Goal: Navigation & Orientation: Find specific page/section

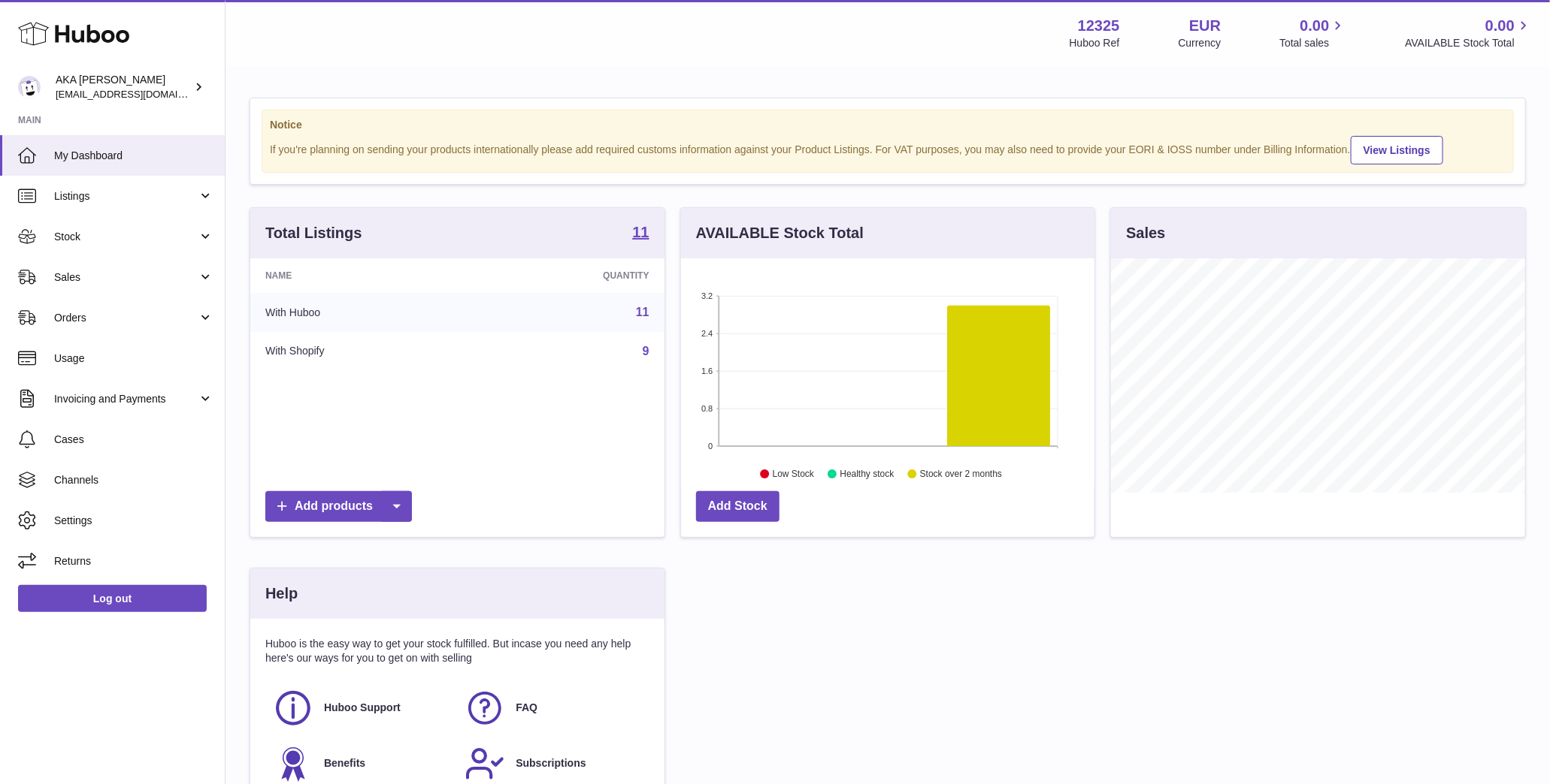
scroll to position [234, 414]
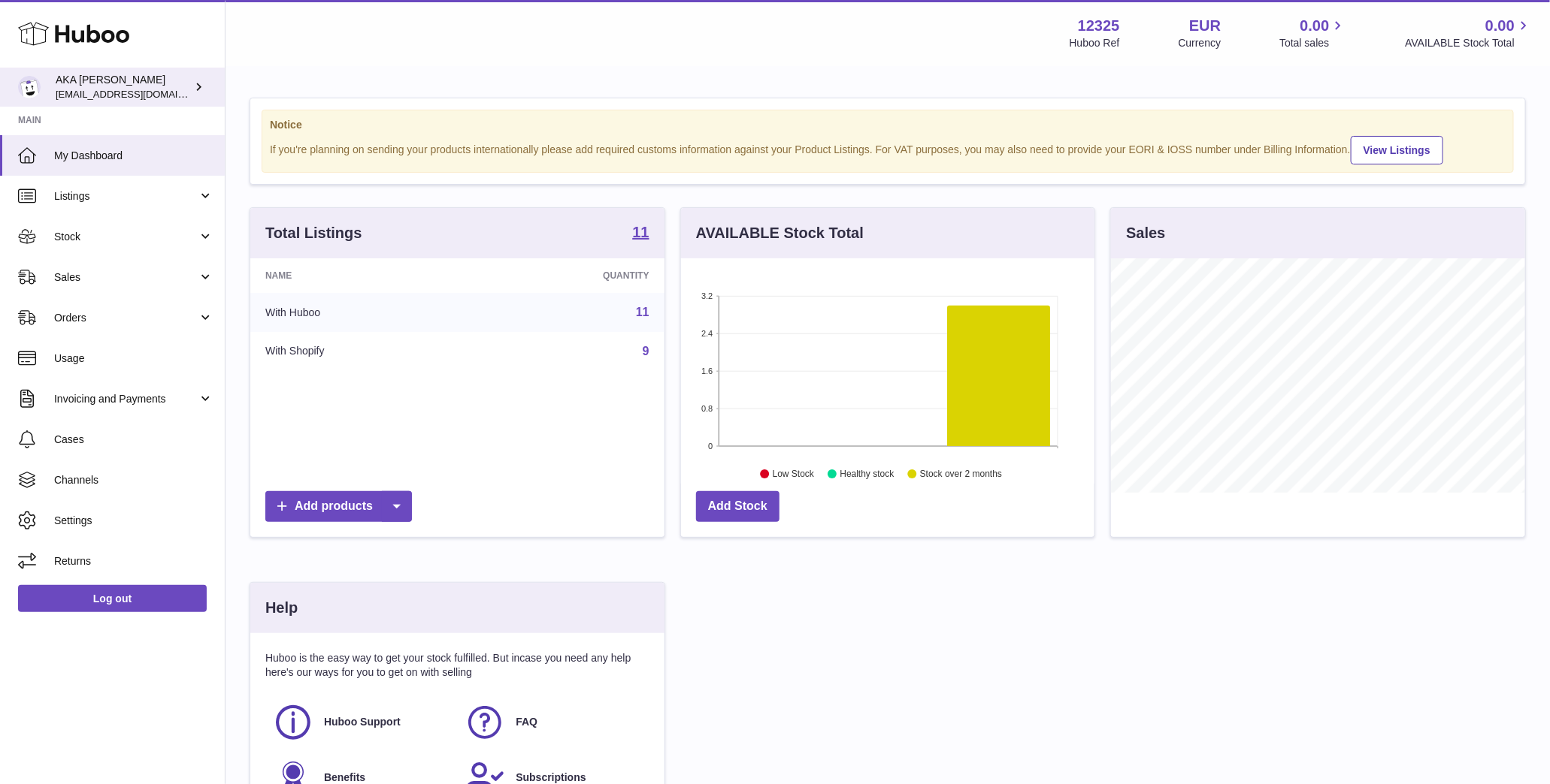
click at [200, 79] on icon at bounding box center [199, 86] width 16 height 16
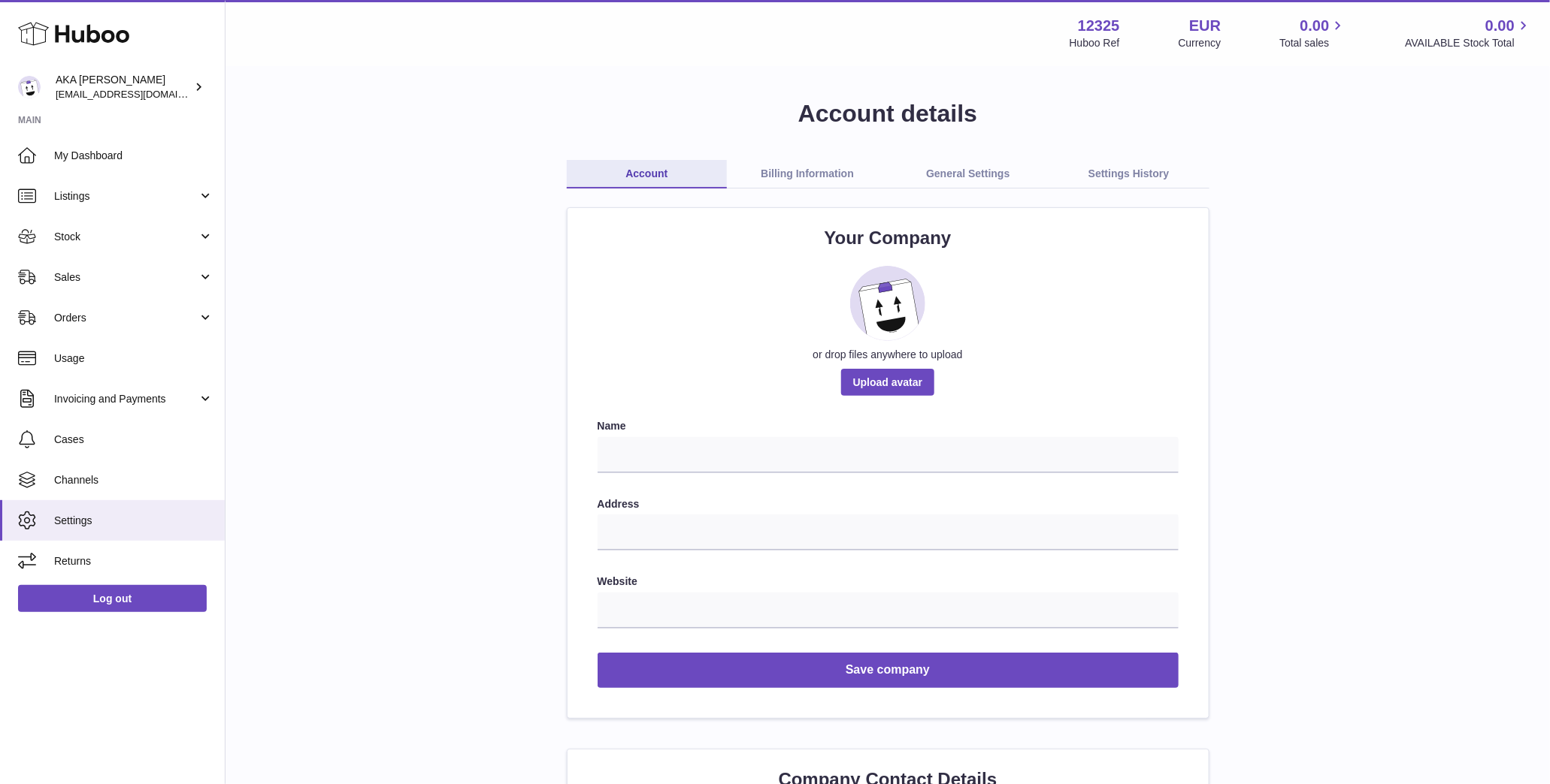
click at [825, 166] on link "Billing Information" at bounding box center [807, 174] width 161 height 28
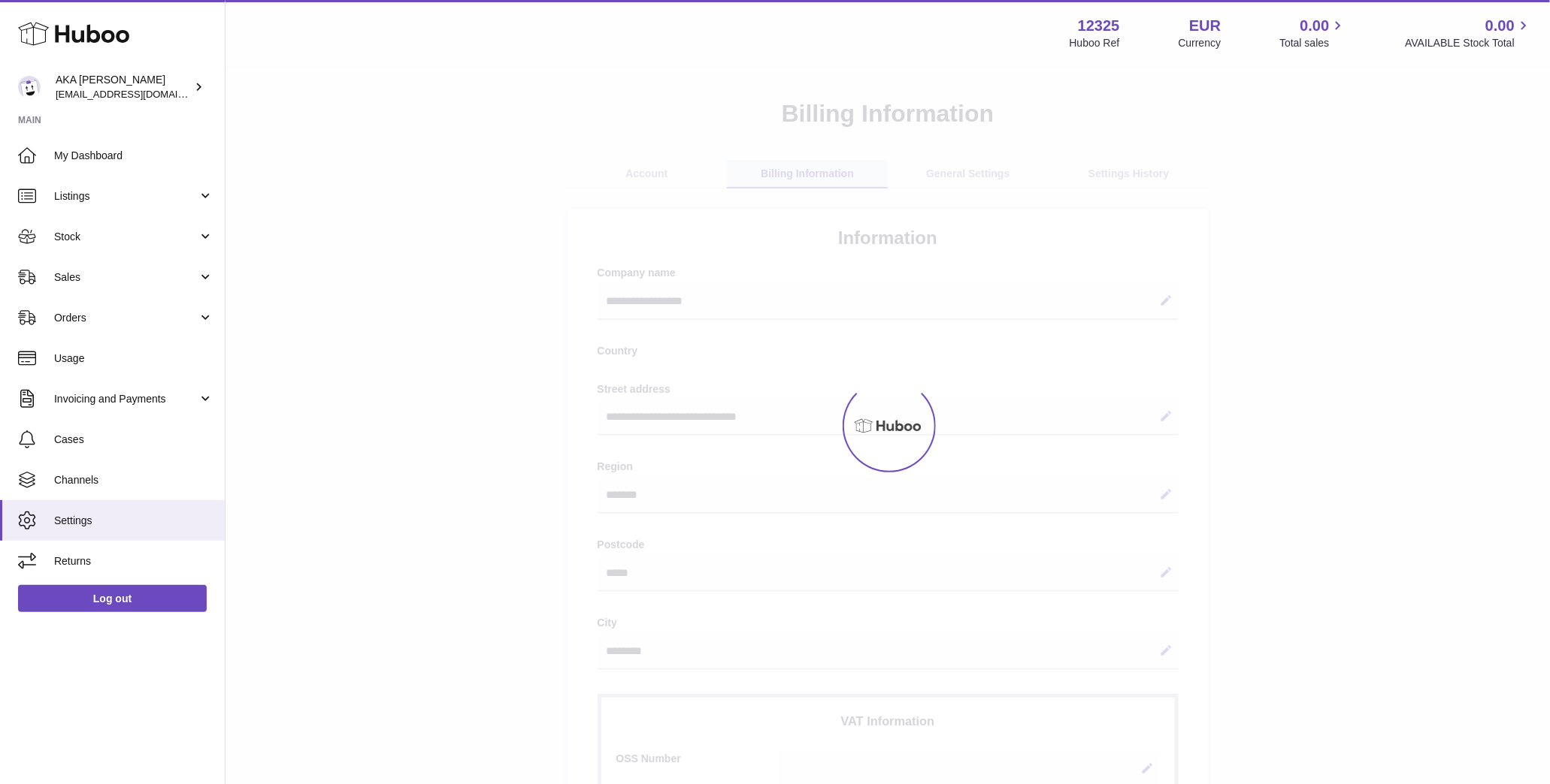
select select "**"
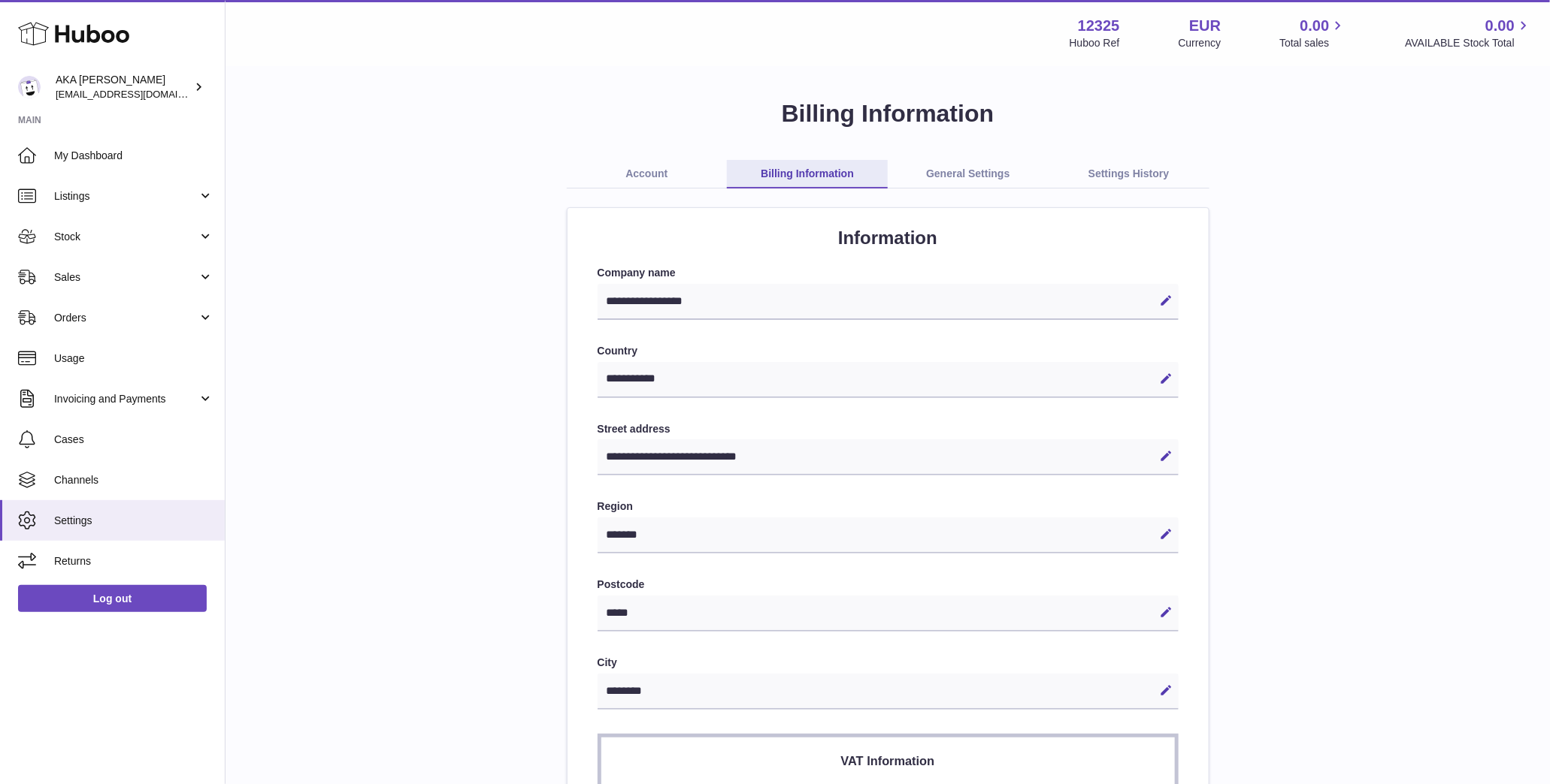
click at [980, 170] on link "General Settings" at bounding box center [968, 174] width 161 height 28
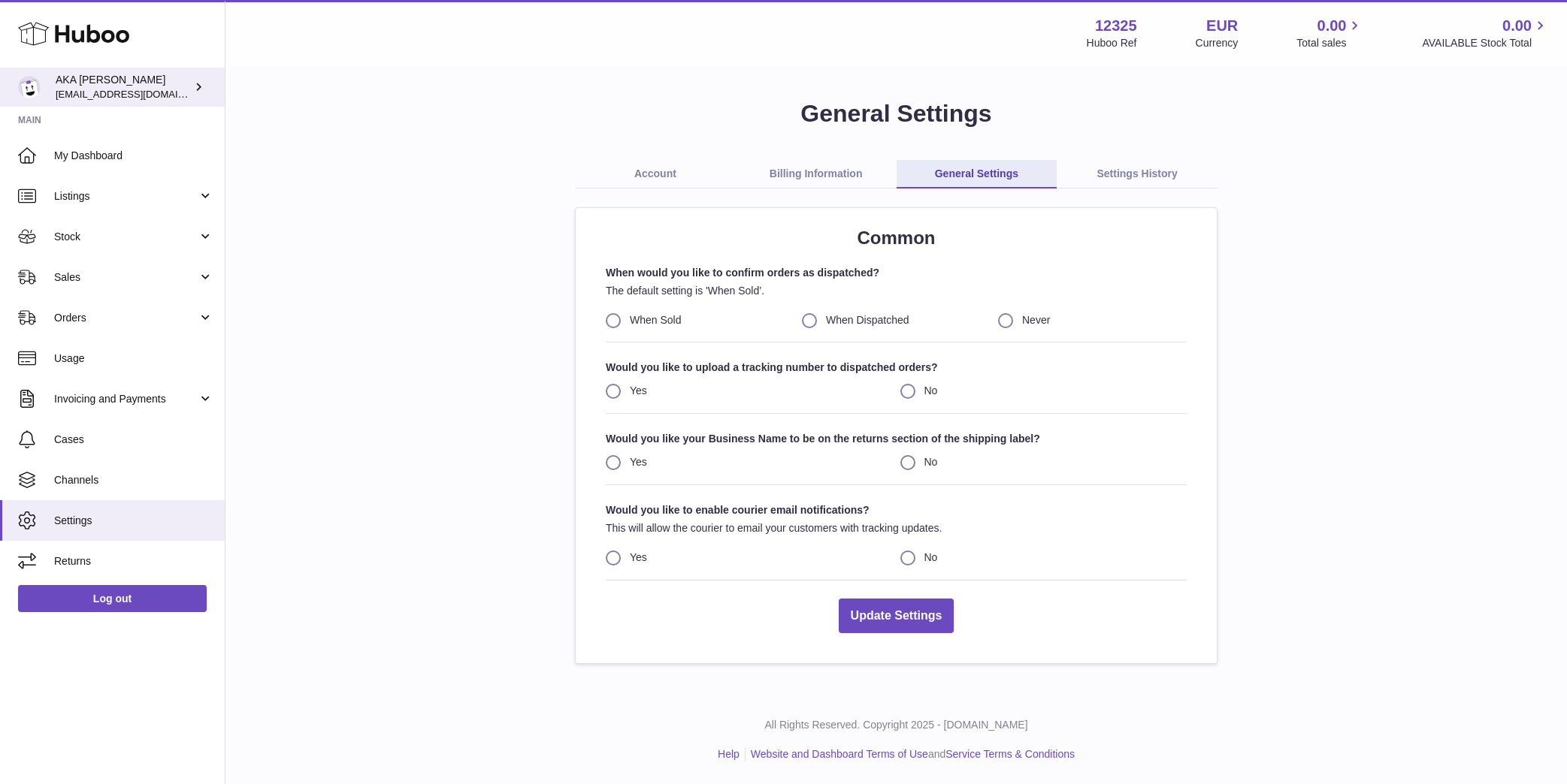
click at [204, 89] on icon at bounding box center [199, 86] width 16 height 16
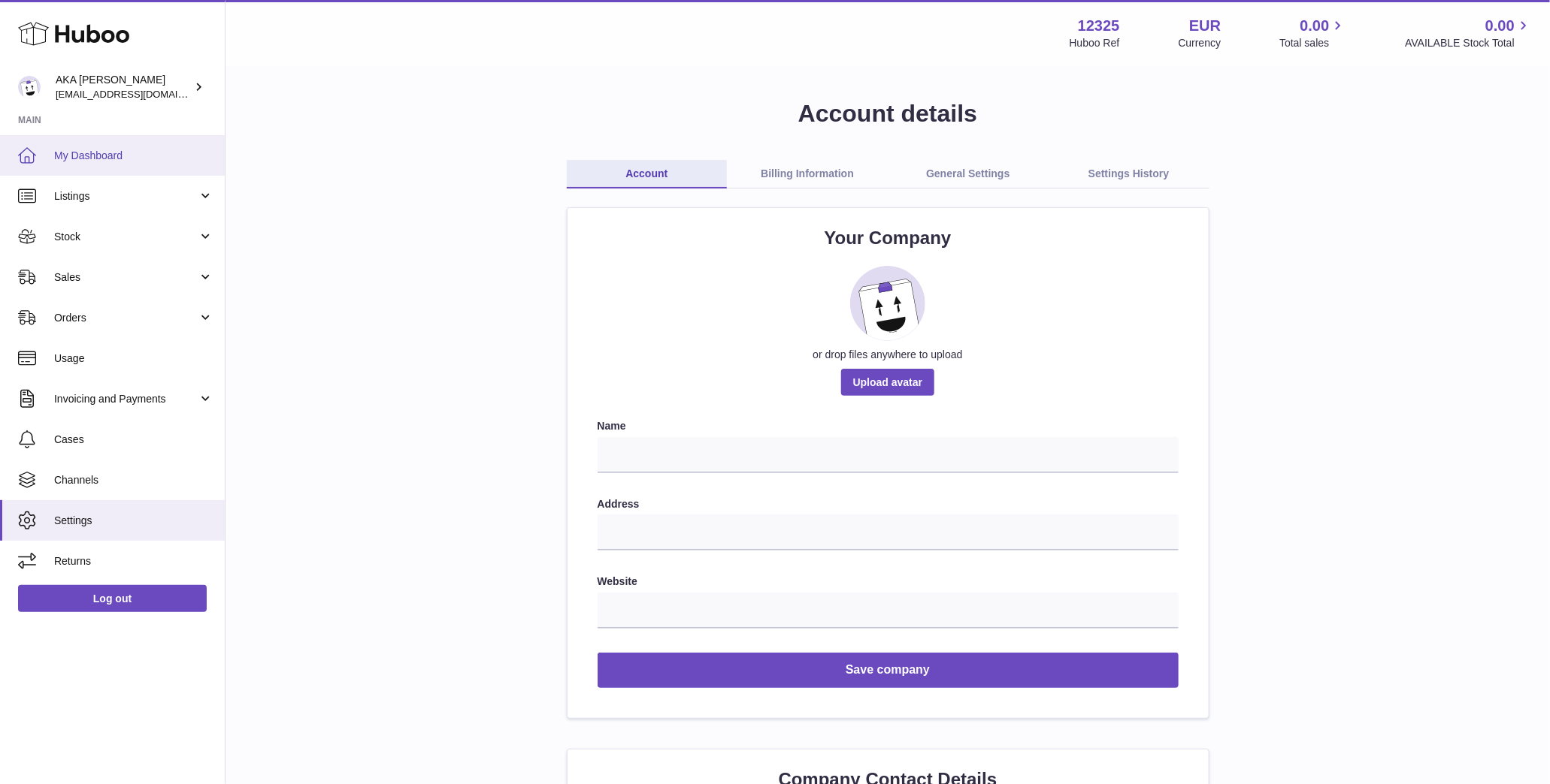
click at [86, 166] on link "My Dashboard" at bounding box center [113, 156] width 225 height 41
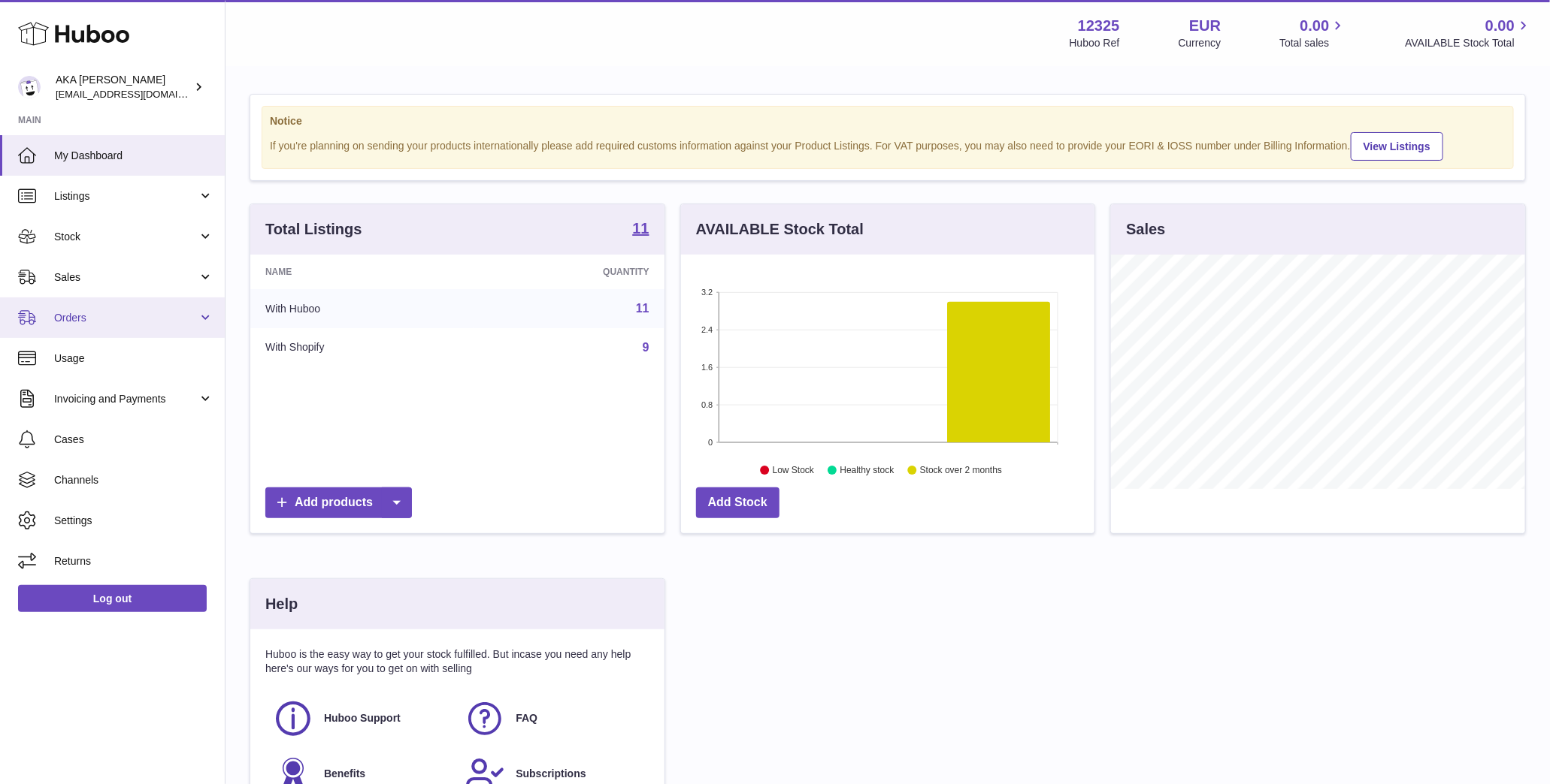
scroll to position [5, 0]
click at [137, 382] on link "Invoicing and Payments" at bounding box center [113, 399] width 225 height 41
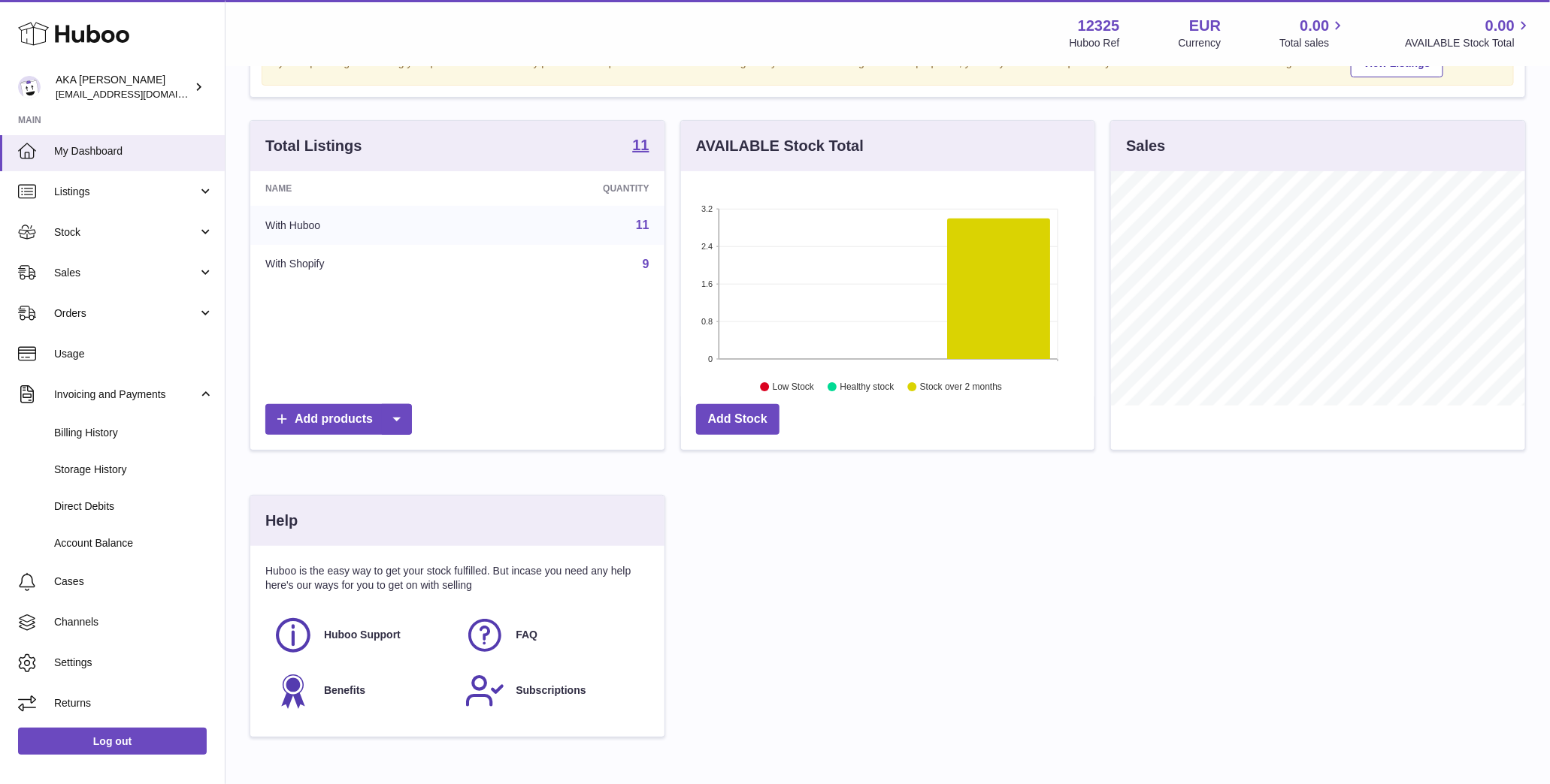
scroll to position [0, 0]
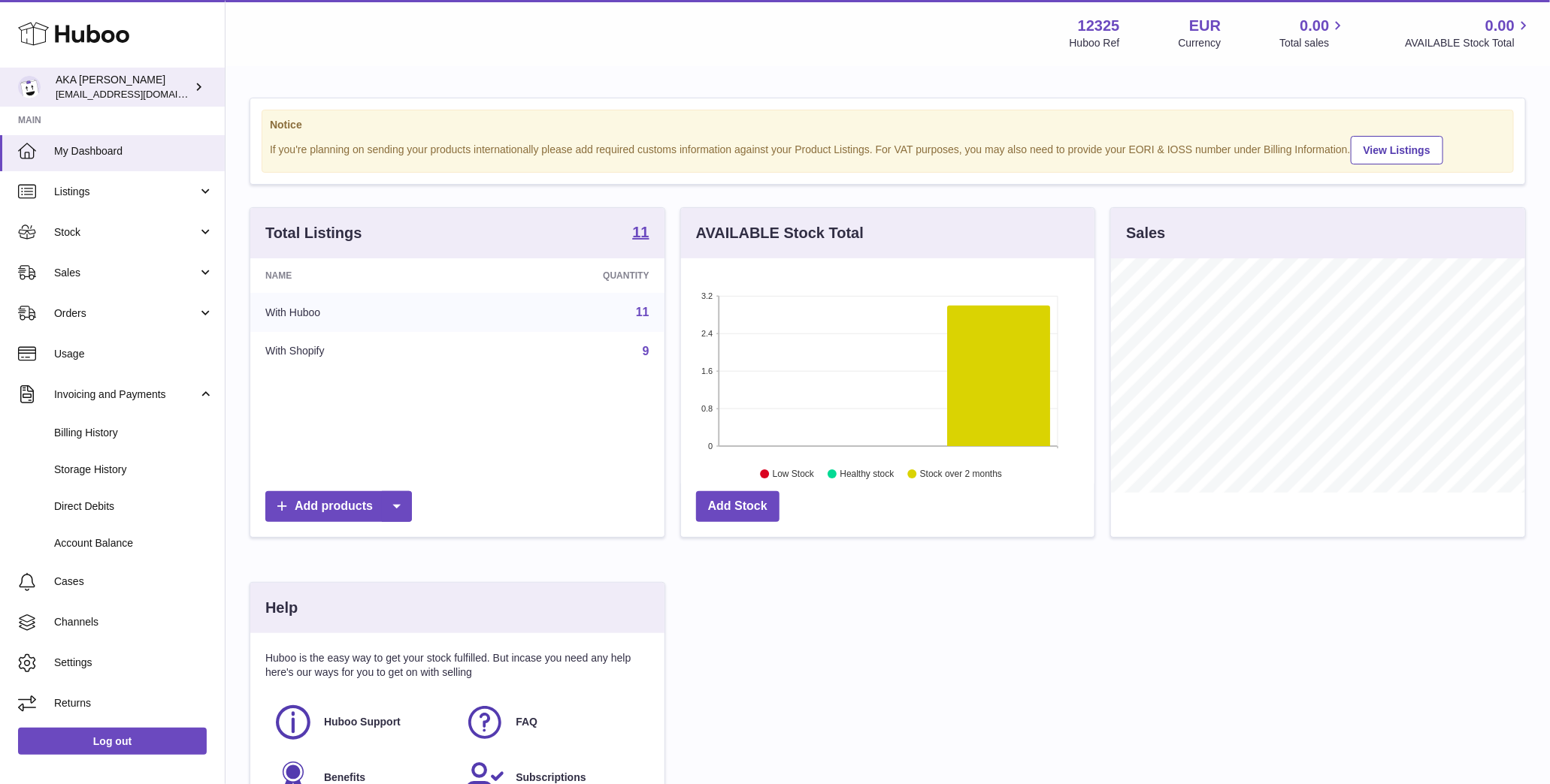
click at [183, 75] on div "AKA MATHIAS TANOH khenia.ndri@edhec.com" at bounding box center [124, 87] width 135 height 28
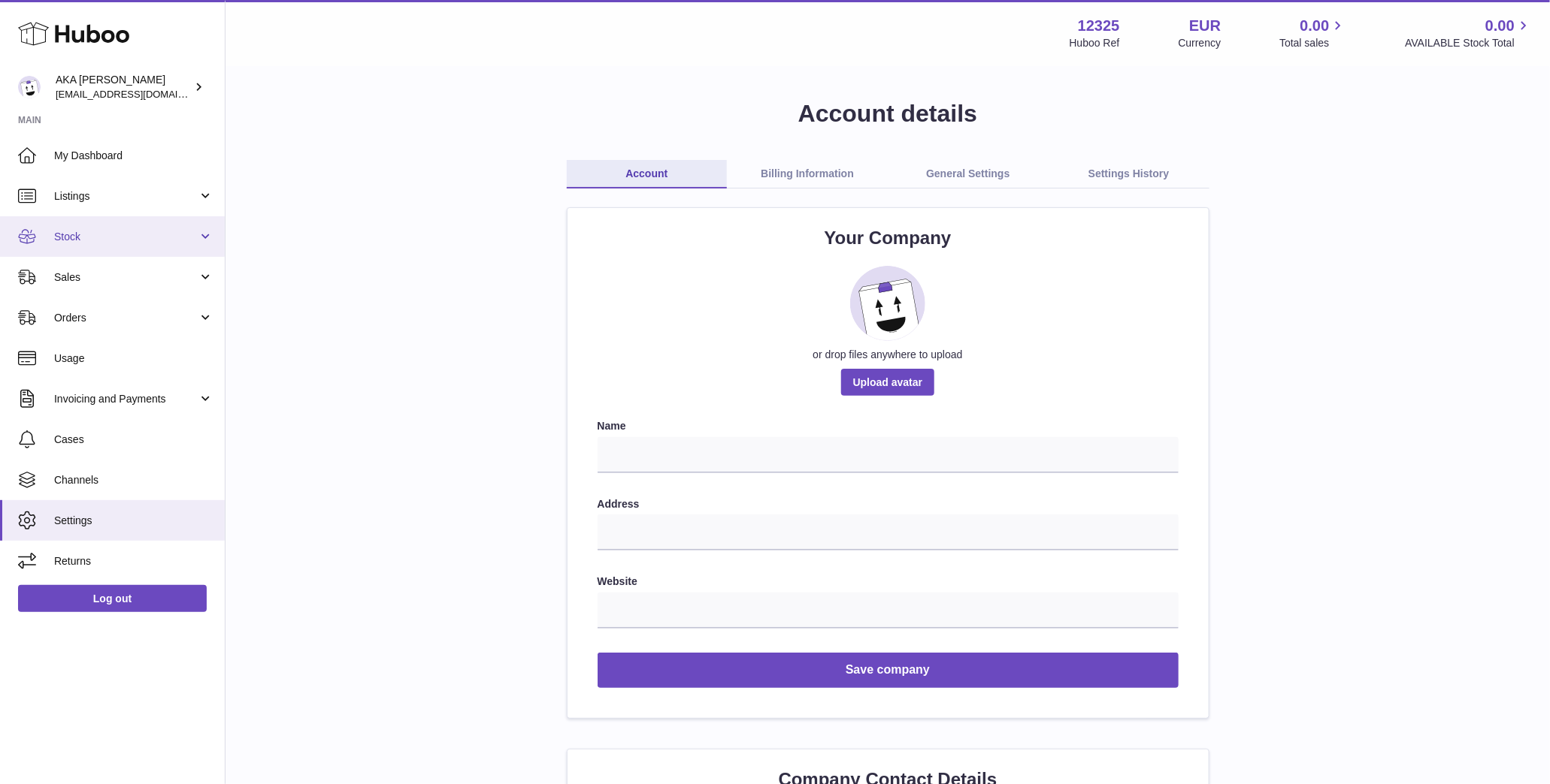
click at [96, 231] on span "Stock" at bounding box center [126, 237] width 143 height 14
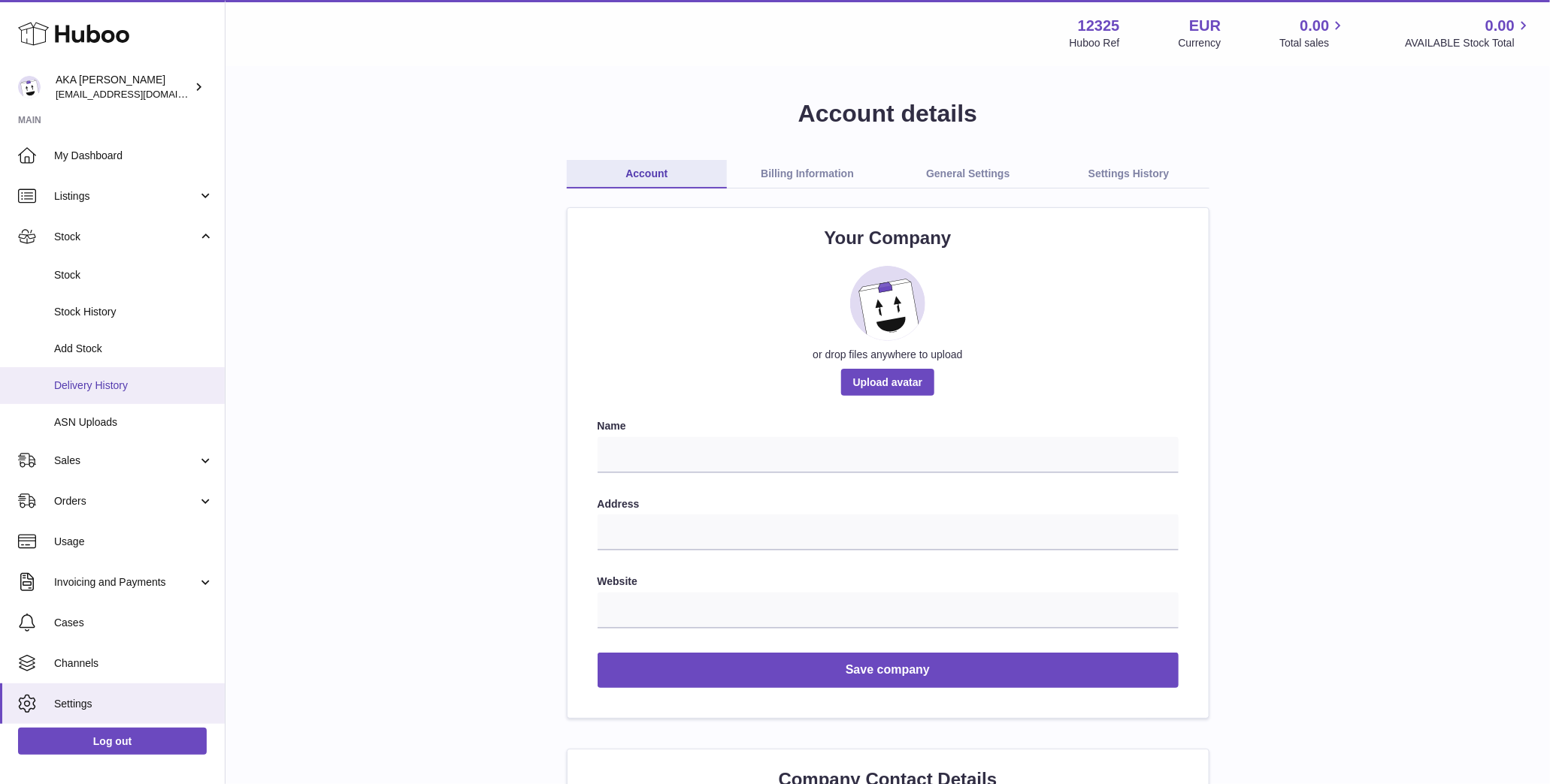
click at [119, 378] on link "Delivery History" at bounding box center [113, 385] width 225 height 37
